Goal: Task Accomplishment & Management: Complete application form

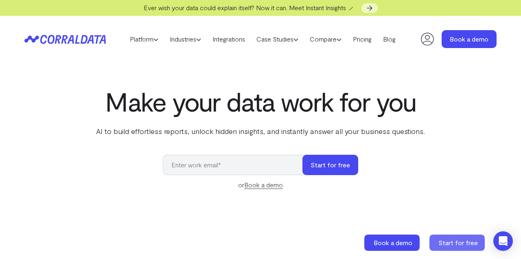
click at [470, 245] on span "Start for free" at bounding box center [458, 243] width 39 height 8
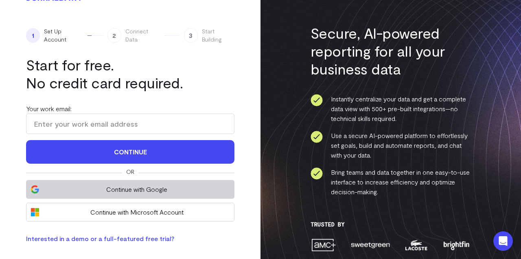
scroll to position [18, 0]
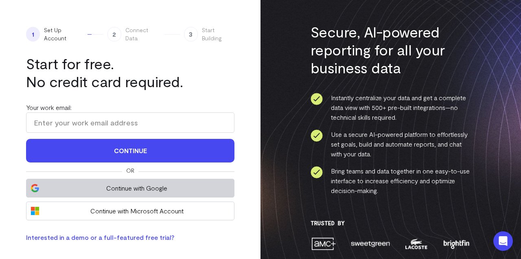
click at [142, 188] on span "Continue with Google" at bounding box center [137, 188] width 186 height 10
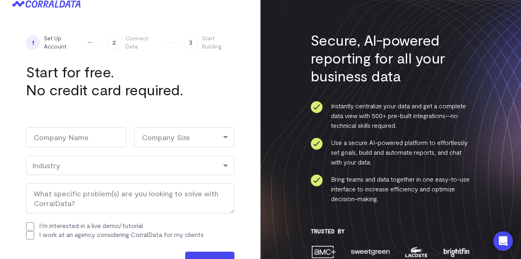
scroll to position [11, 0]
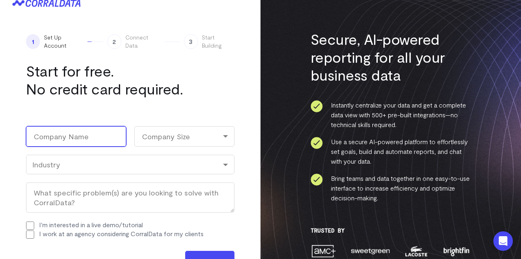
click at [102, 138] on input "Company Name (Required)" at bounding box center [76, 136] width 100 height 20
type input "Corral"
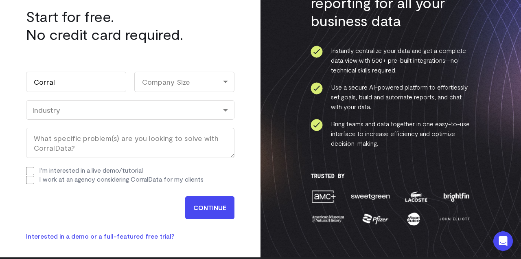
scroll to position [0, 0]
click at [218, 208] on input "CONTINUE" at bounding box center [209, 207] width 49 height 23
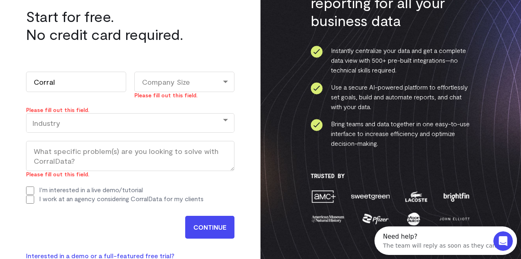
click at [179, 85] on div "Company Size" at bounding box center [184, 82] width 100 height 20
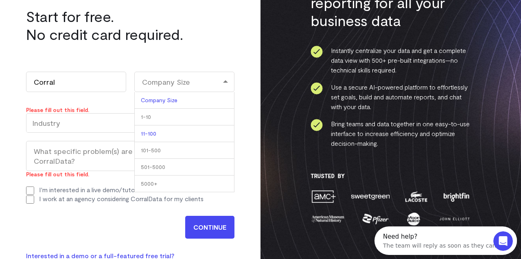
click at [168, 134] on li "11-100" at bounding box center [184, 133] width 100 height 17
select select "11-100"
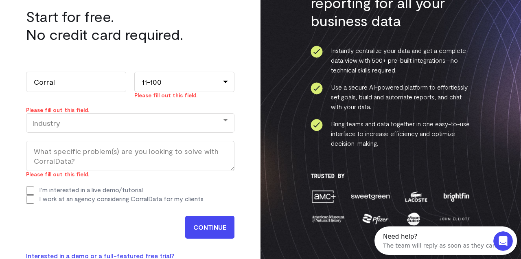
click at [127, 132] on div "Industry" at bounding box center [130, 123] width 208 height 20
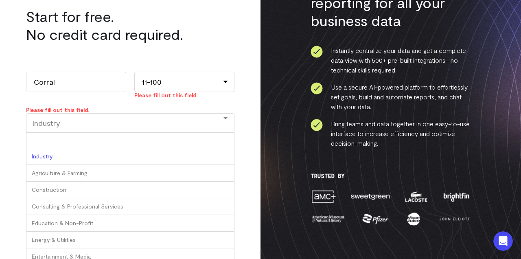
type input "d"
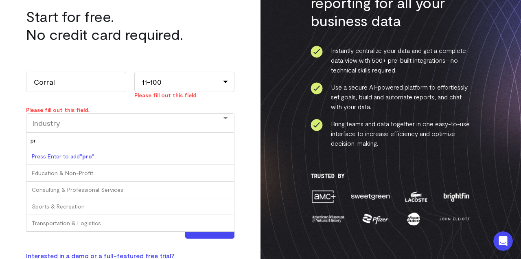
type input "p"
type input "tech"
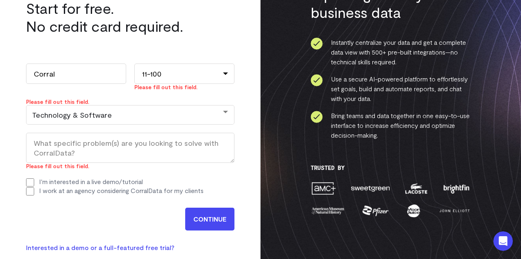
scroll to position [78, 0]
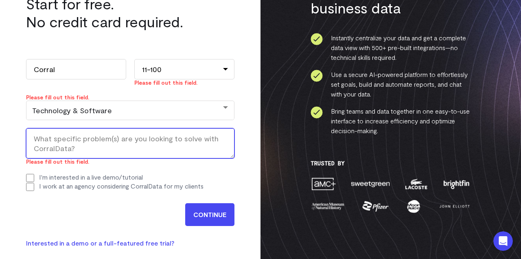
click at [167, 142] on textarea "What specific problem(s) are you looking to solve with CorralData? (Required)" at bounding box center [130, 143] width 208 height 30
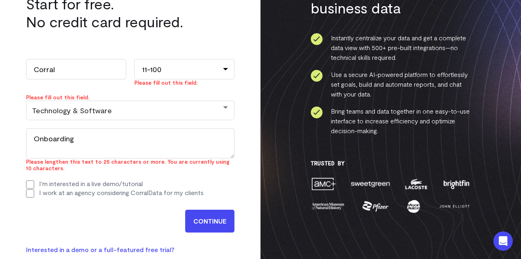
click at [207, 213] on input "CONTINUE" at bounding box center [209, 221] width 49 height 23
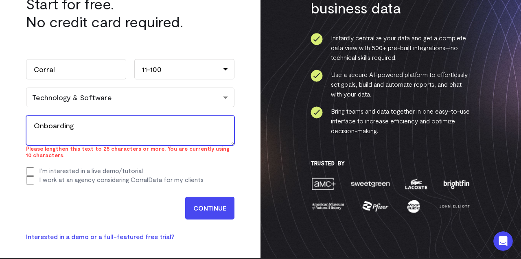
click at [162, 125] on textarea "Onboarding" at bounding box center [130, 130] width 208 height 30
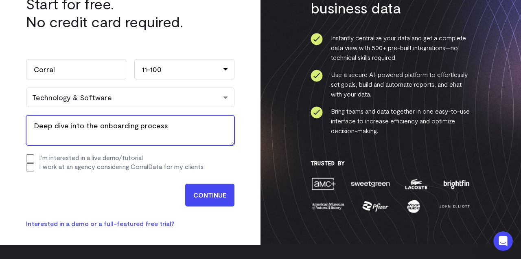
type textarea "Deep dive into the onboarding process"
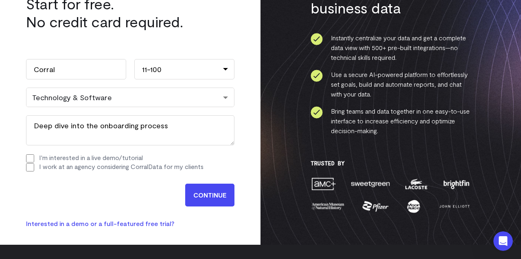
click at [204, 194] on input "CONTINUE" at bounding box center [209, 195] width 49 height 23
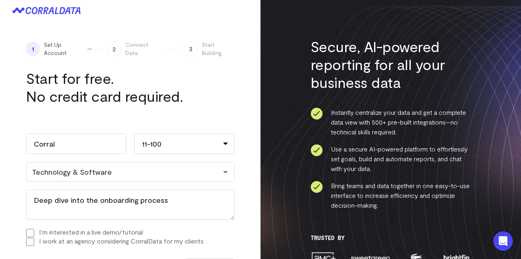
scroll to position [0, 0]
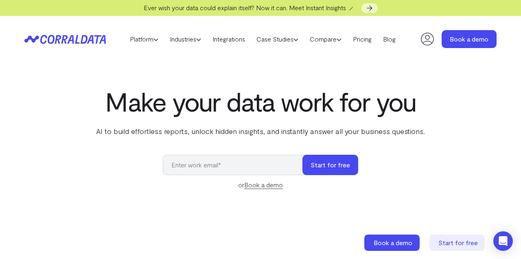
click at [426, 44] on icon at bounding box center [427, 39] width 16 height 16
click at [425, 43] on icon at bounding box center [427, 39] width 16 height 16
click at [425, 42] on icon at bounding box center [427, 39] width 16 height 16
